Goal: Task Accomplishment & Management: Use online tool/utility

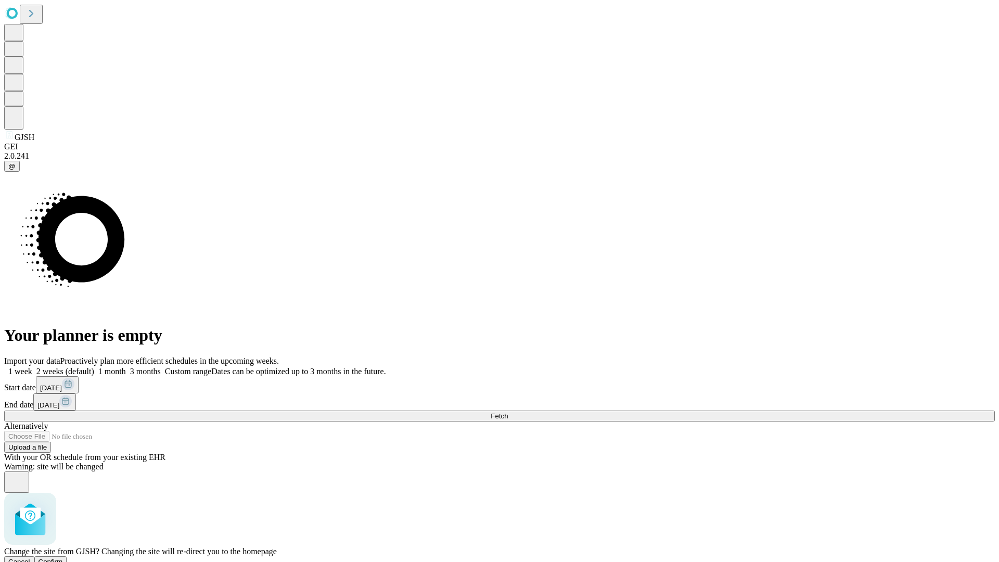
click at [63, 558] on span "Confirm" at bounding box center [50, 562] width 24 height 8
click at [126, 367] on label "1 month" at bounding box center [110, 371] width 32 height 9
click at [508, 412] on span "Fetch" at bounding box center [499, 416] width 17 height 8
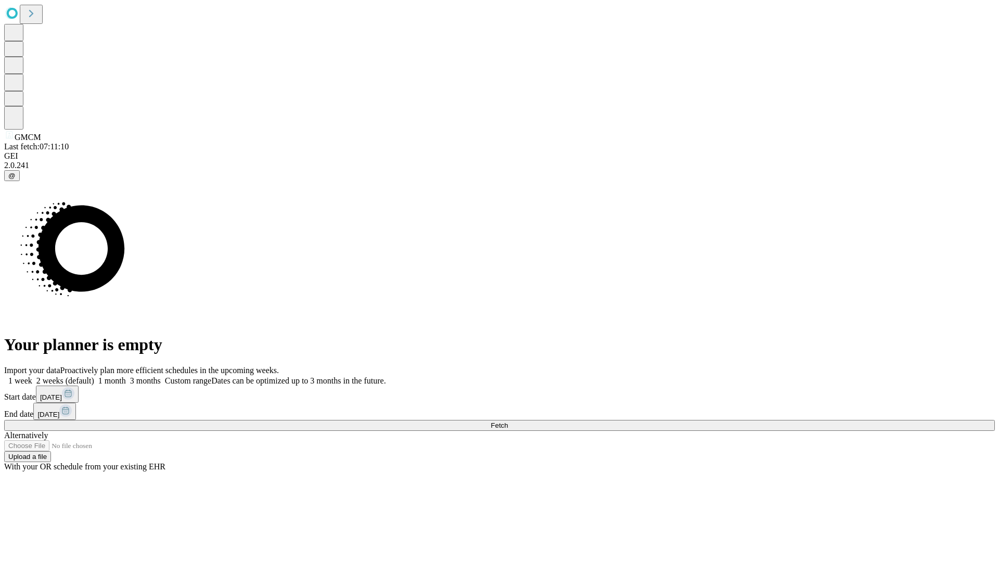
click at [126, 376] on label "1 month" at bounding box center [110, 380] width 32 height 9
click at [508, 421] on span "Fetch" at bounding box center [499, 425] width 17 height 8
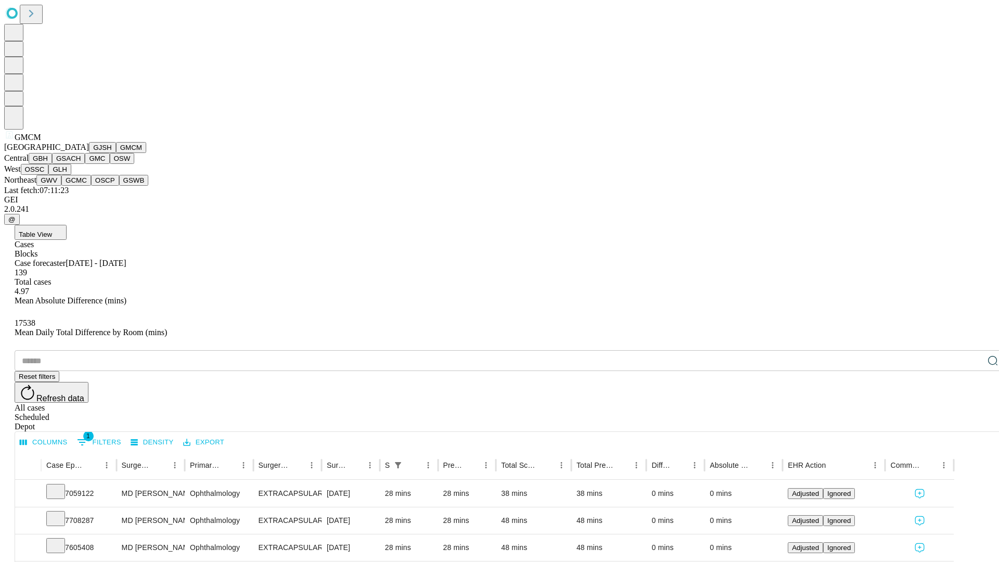
click at [52, 164] on button "GBH" at bounding box center [40, 158] width 23 height 11
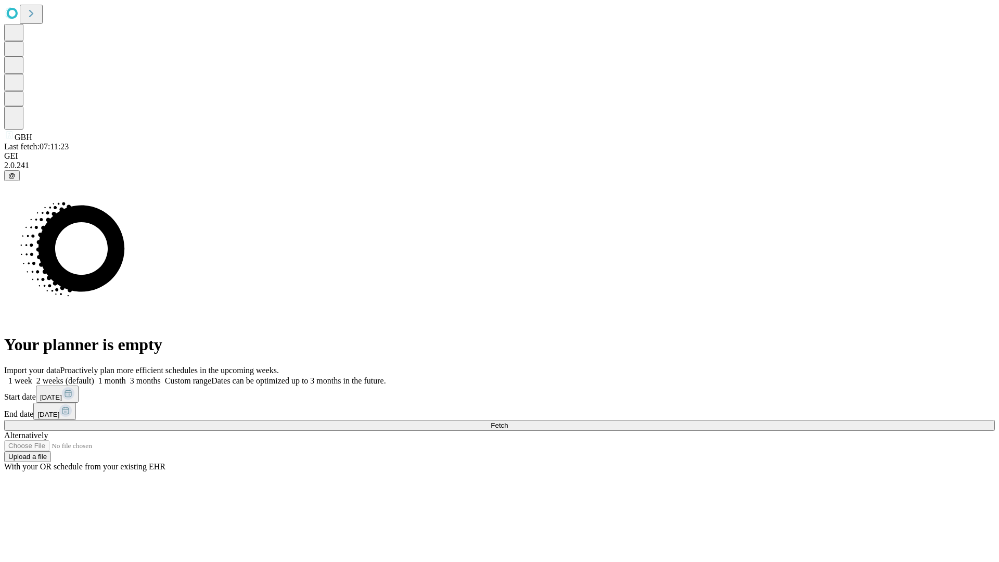
click at [126, 376] on label "1 month" at bounding box center [110, 380] width 32 height 9
click at [508, 421] on span "Fetch" at bounding box center [499, 425] width 17 height 8
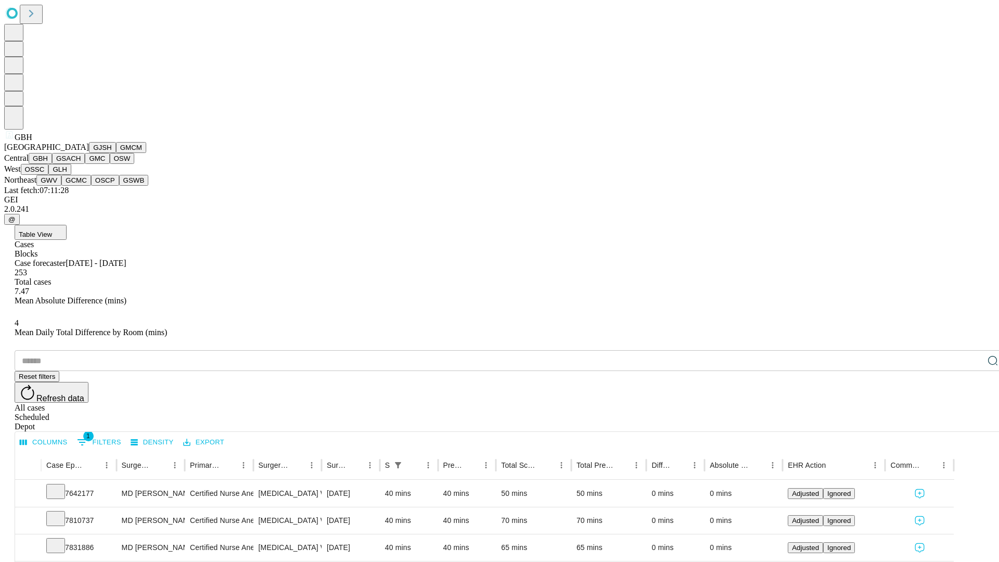
click at [81, 164] on button "GSACH" at bounding box center [68, 158] width 33 height 11
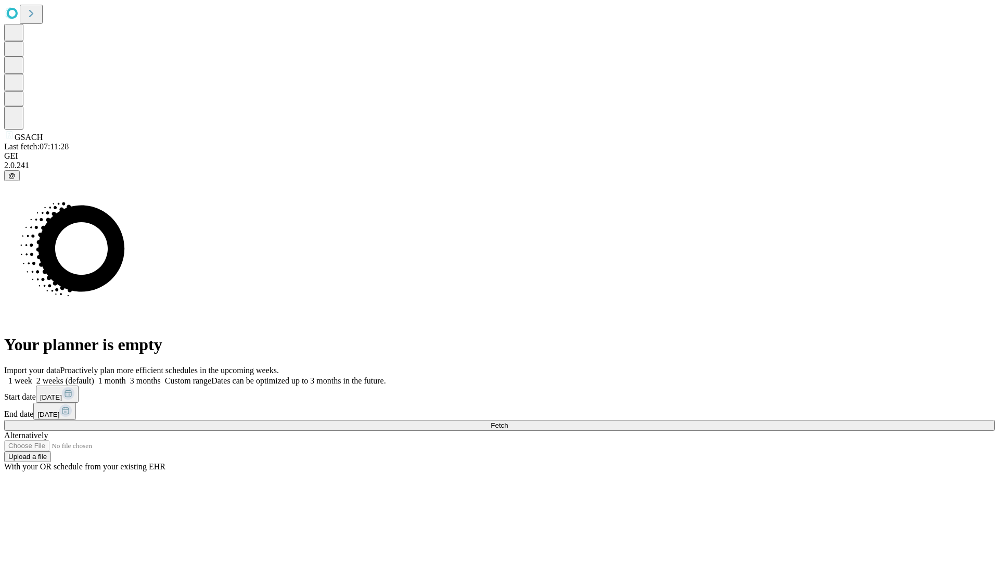
click at [126, 376] on label "1 month" at bounding box center [110, 380] width 32 height 9
click at [508, 421] on span "Fetch" at bounding box center [499, 425] width 17 height 8
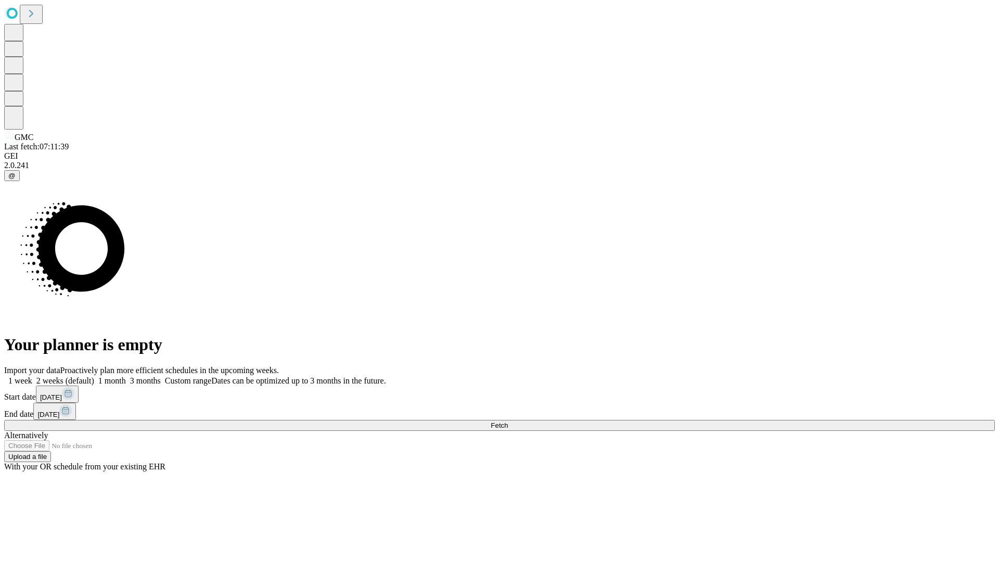
click at [126, 376] on label "1 month" at bounding box center [110, 380] width 32 height 9
click at [508, 421] on span "Fetch" at bounding box center [499, 425] width 17 height 8
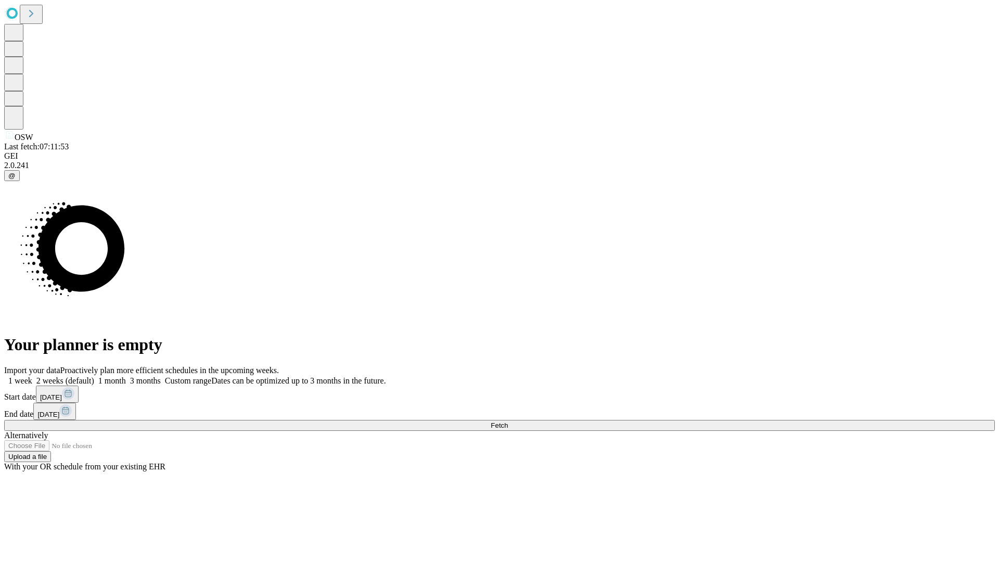
click at [126, 376] on label "1 month" at bounding box center [110, 380] width 32 height 9
click at [508, 421] on span "Fetch" at bounding box center [499, 425] width 17 height 8
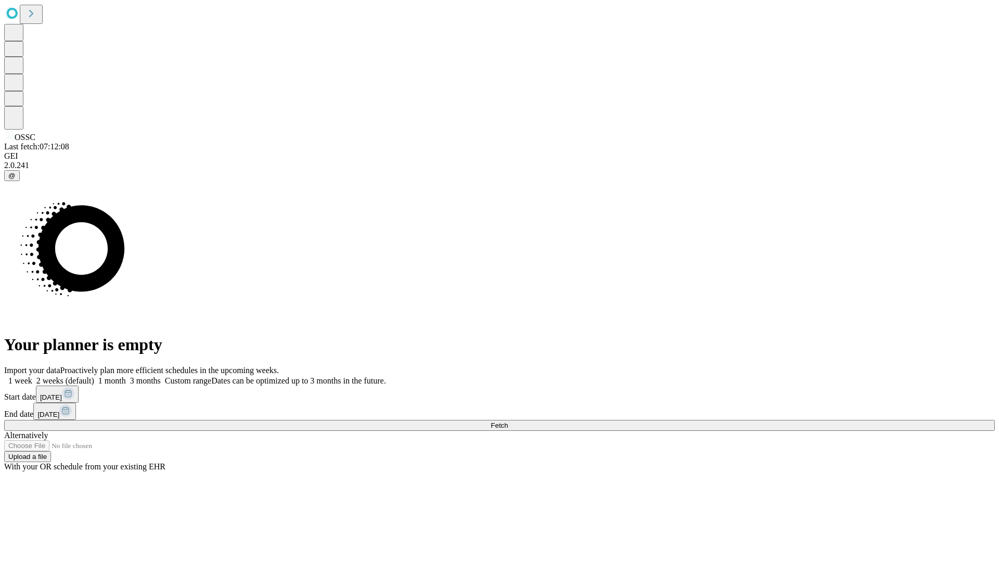
click at [126, 376] on label "1 month" at bounding box center [110, 380] width 32 height 9
click at [508, 421] on span "Fetch" at bounding box center [499, 425] width 17 height 8
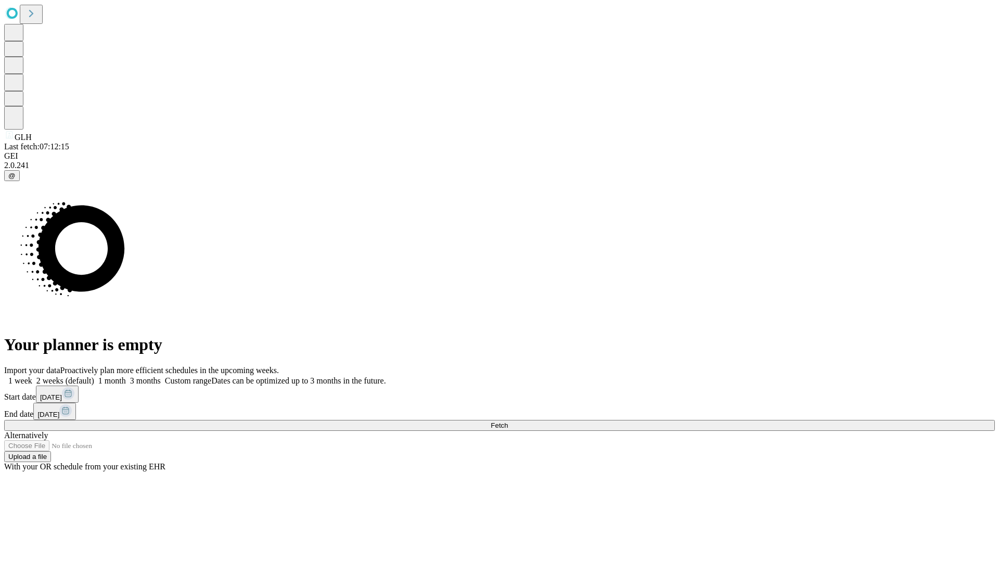
click at [126, 376] on label "1 month" at bounding box center [110, 380] width 32 height 9
click at [508, 421] on span "Fetch" at bounding box center [499, 425] width 17 height 8
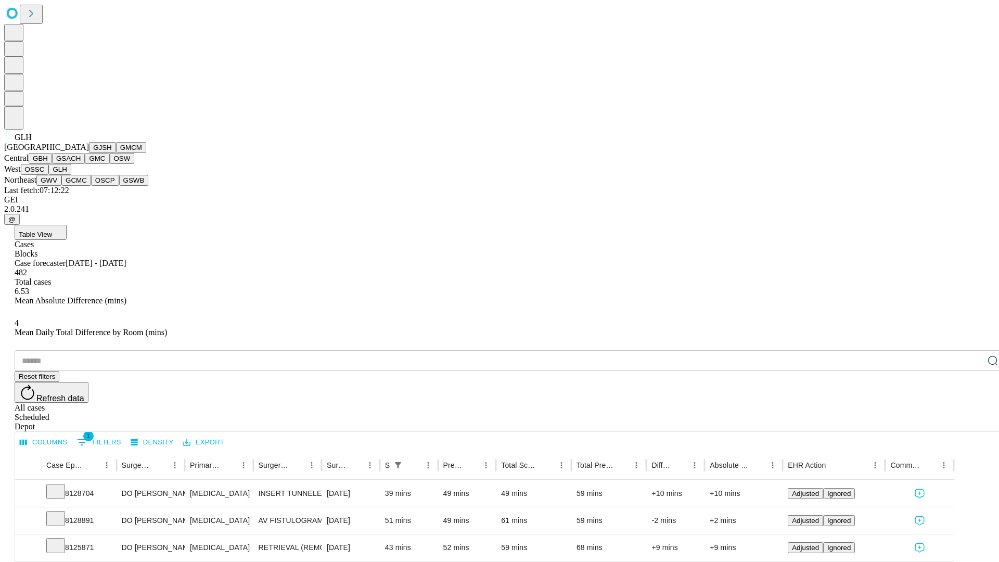
click at [61, 186] on button "GWV" at bounding box center [48, 180] width 25 height 11
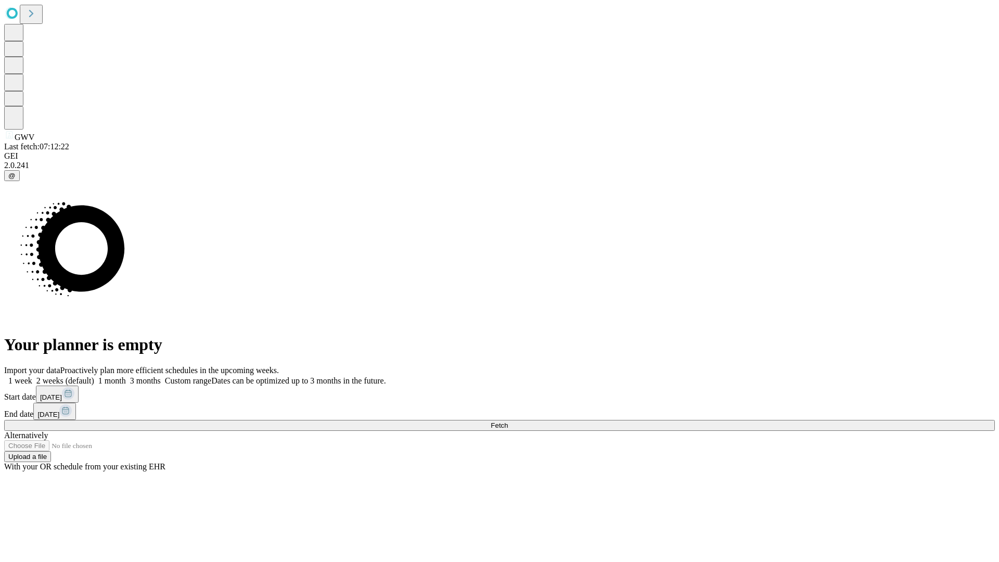
click at [126, 376] on label "1 month" at bounding box center [110, 380] width 32 height 9
click at [508, 421] on span "Fetch" at bounding box center [499, 425] width 17 height 8
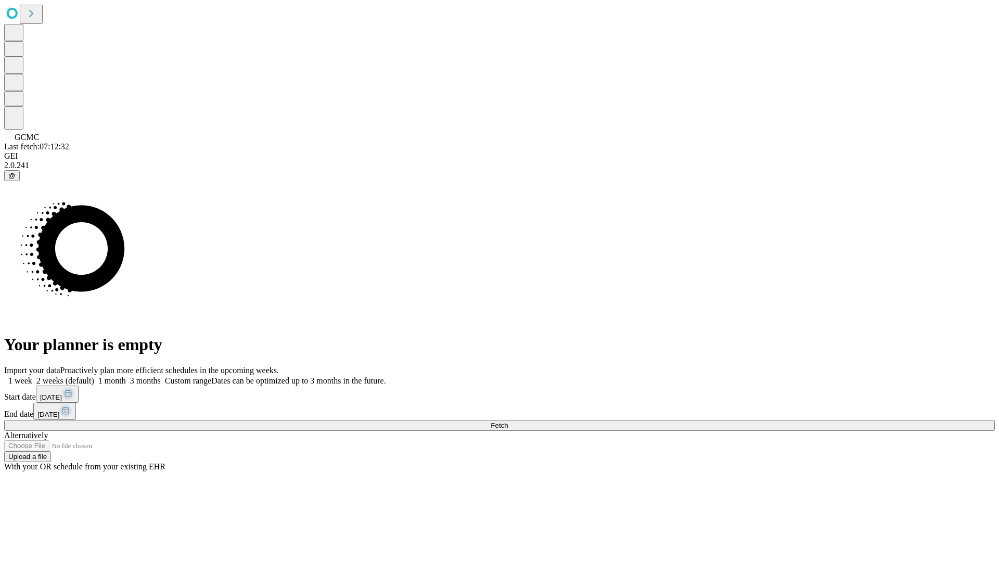
click at [126, 376] on label "1 month" at bounding box center [110, 380] width 32 height 9
click at [508, 421] on span "Fetch" at bounding box center [499, 425] width 17 height 8
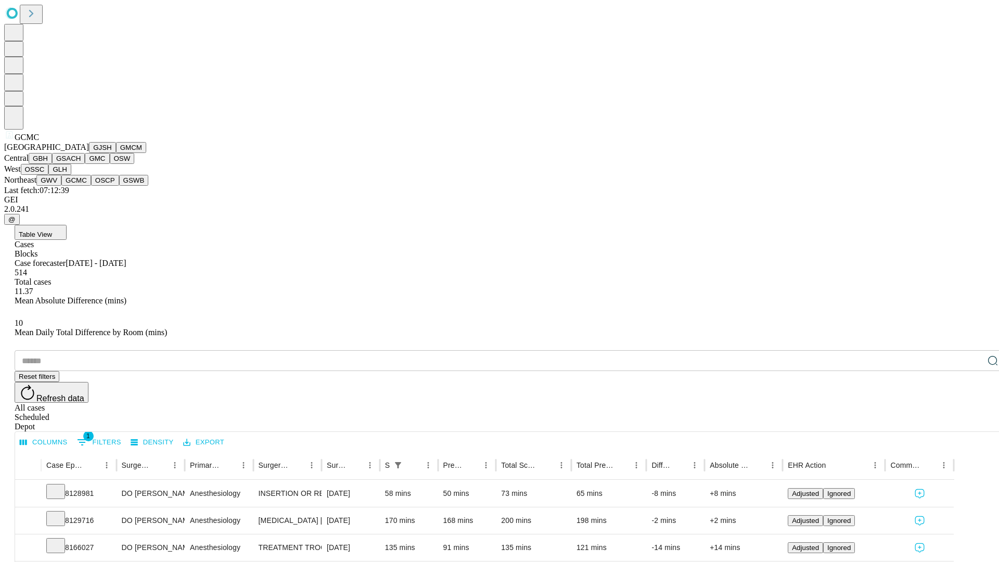
click at [91, 186] on button "OSCP" at bounding box center [105, 180] width 28 height 11
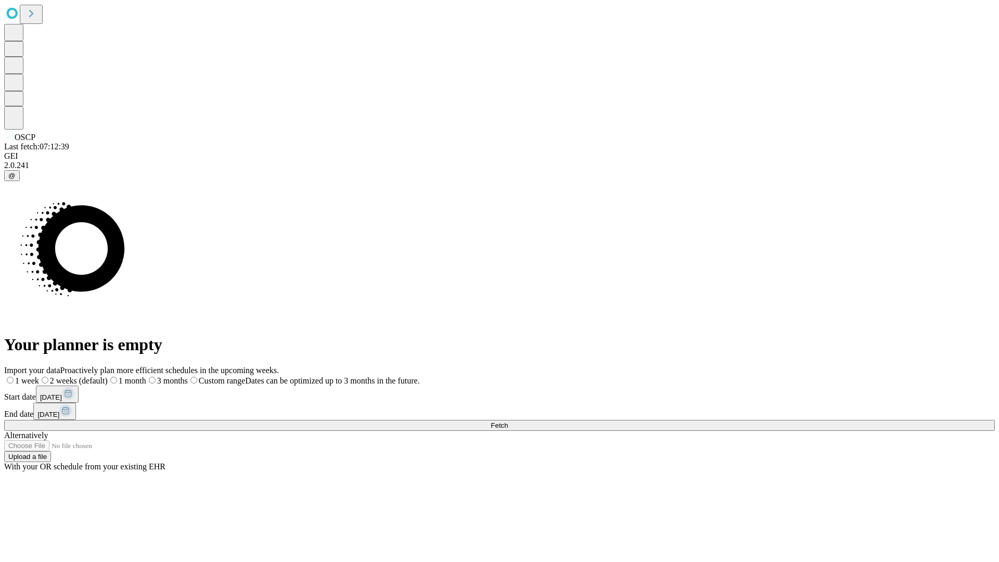
click at [146, 376] on label "1 month" at bounding box center [127, 380] width 38 height 9
click at [508, 421] on span "Fetch" at bounding box center [499, 425] width 17 height 8
